Goal: Communication & Community: Participate in discussion

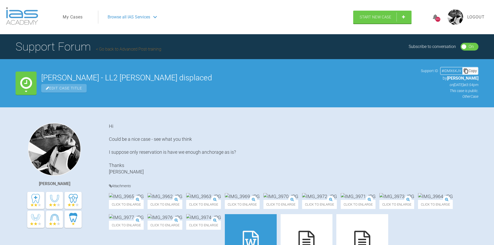
click at [137, 17] on span "Browse all IAS Services" at bounding box center [129, 17] width 42 height 7
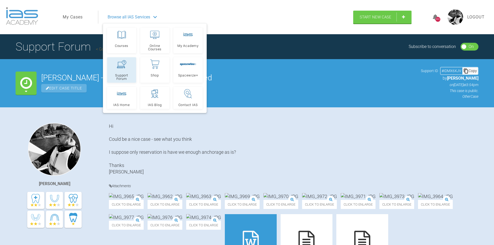
drag, startPoint x: 125, startPoint y: 72, endPoint x: 127, endPoint y: 73, distance: 2.6
click at [125, 72] on link "Support Forum" at bounding box center [121, 69] width 29 height 25
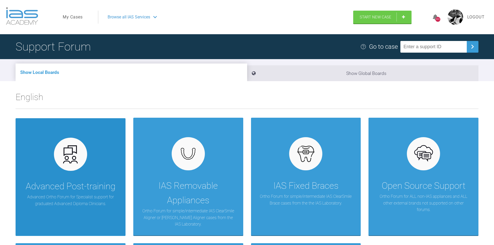
click at [80, 166] on div at bounding box center [70, 154] width 33 height 33
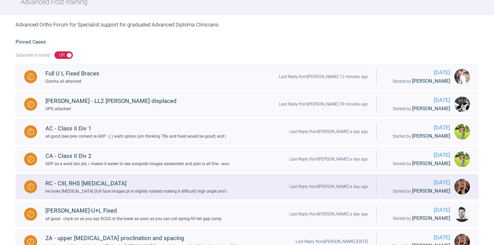
scroll to position [78, 0]
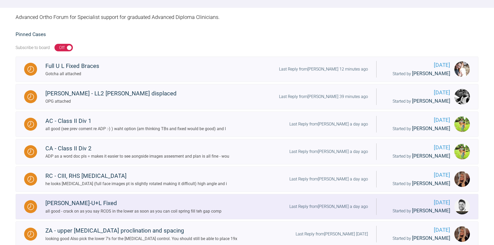
click at [108, 202] on div "Joseph R-U+L Fixed" at bounding box center [133, 202] width 176 height 9
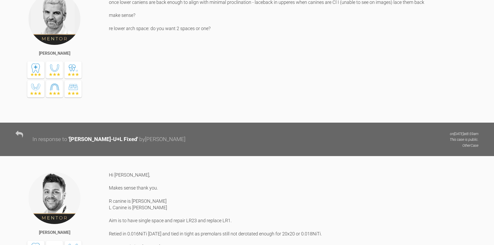
scroll to position [1989, 0]
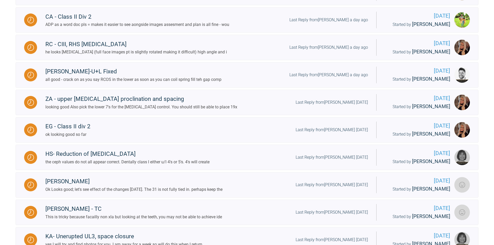
scroll to position [36, 0]
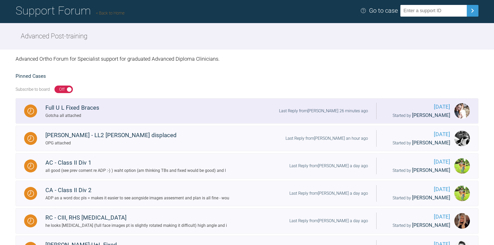
click at [76, 107] on div "Full U L Fixed Braces" at bounding box center [72, 107] width 54 height 9
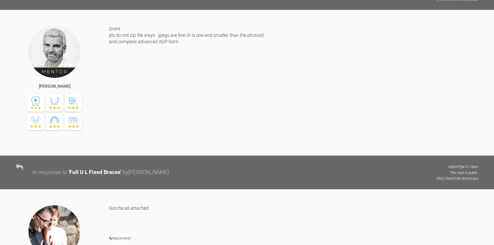
scroll to position [209, 0]
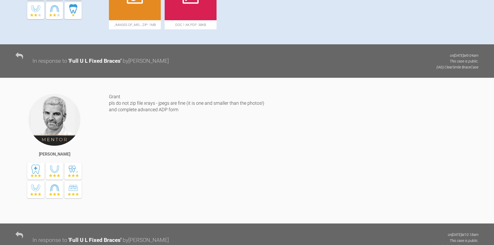
scroll to position [36, 0]
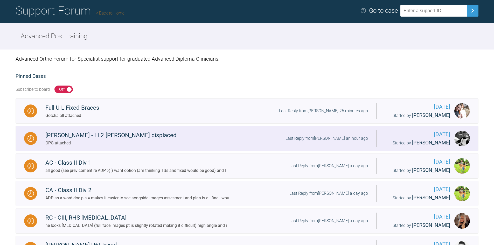
click at [129, 135] on div "[PERSON_NAME] - LL2 [PERSON_NAME] displaced" at bounding box center [110, 135] width 131 height 9
